Goal: Navigation & Orientation: Go to known website

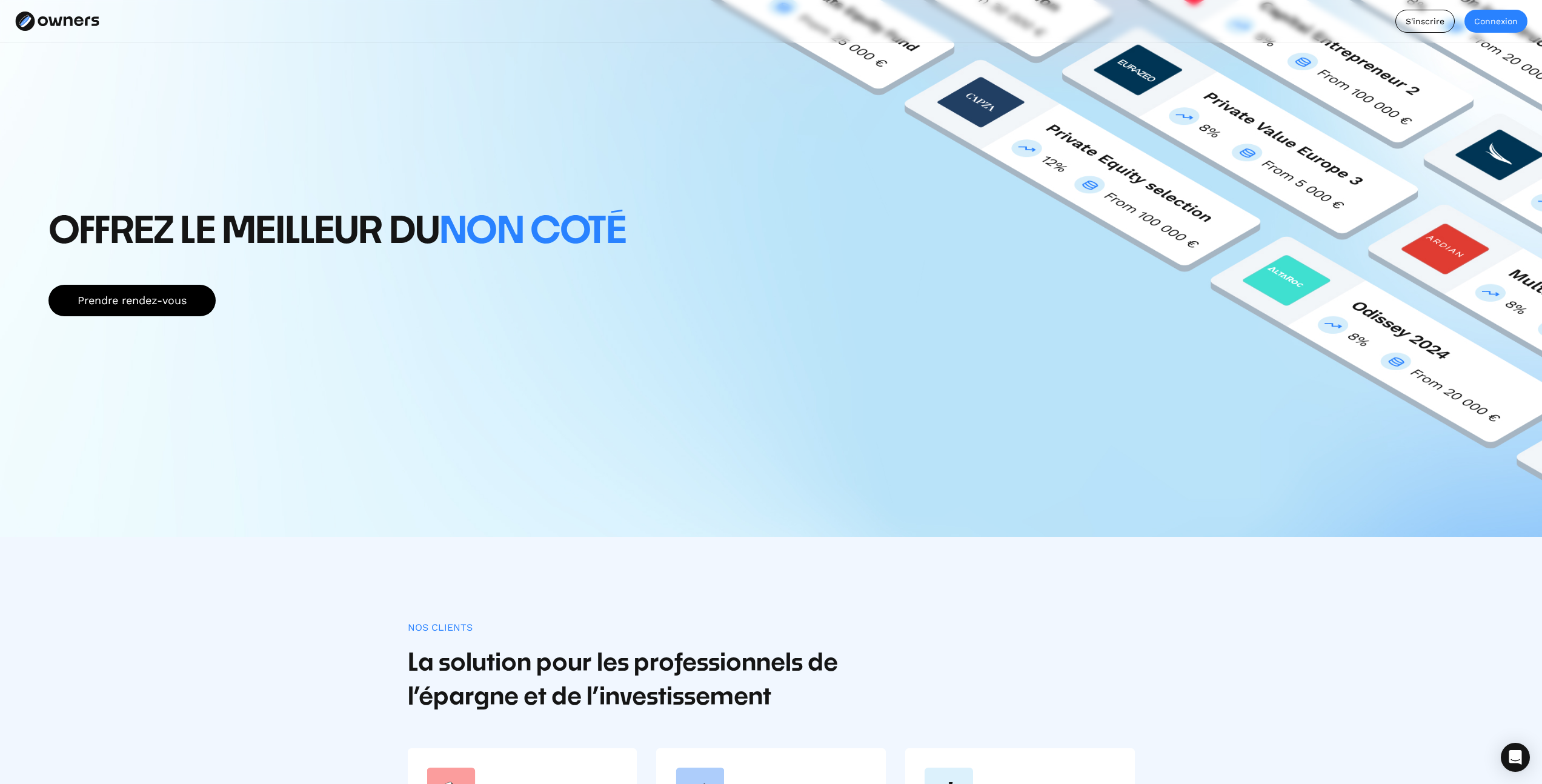
click at [1475, 20] on div "Connexion" at bounding box center [1496, 21] width 63 height 18
